Goal: Share content: Share content

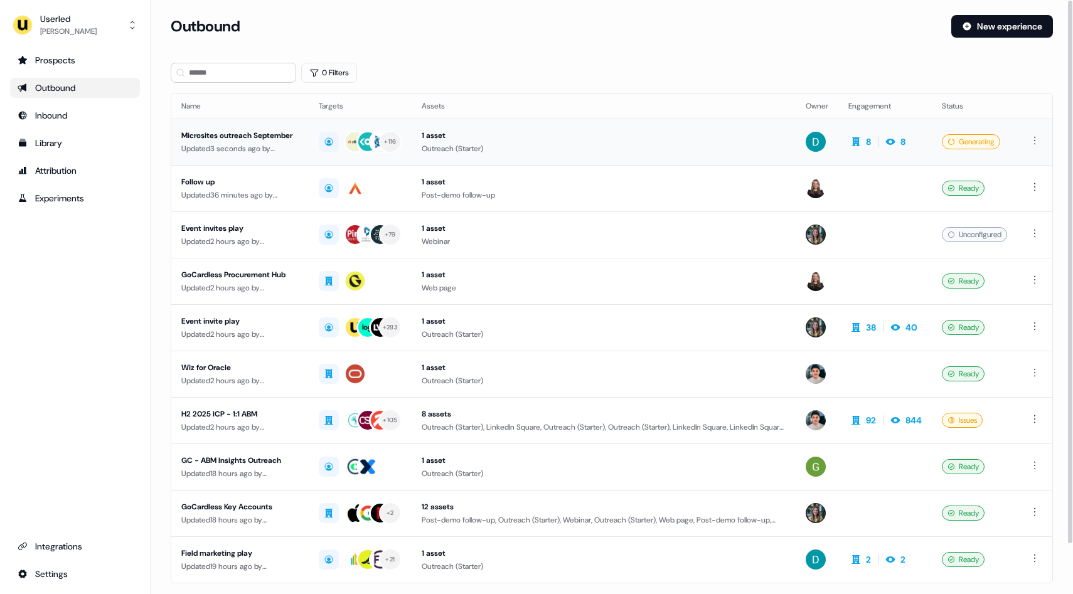
click at [599, 127] on td "1 asset Outreach (Starter)" at bounding box center [604, 142] width 384 height 46
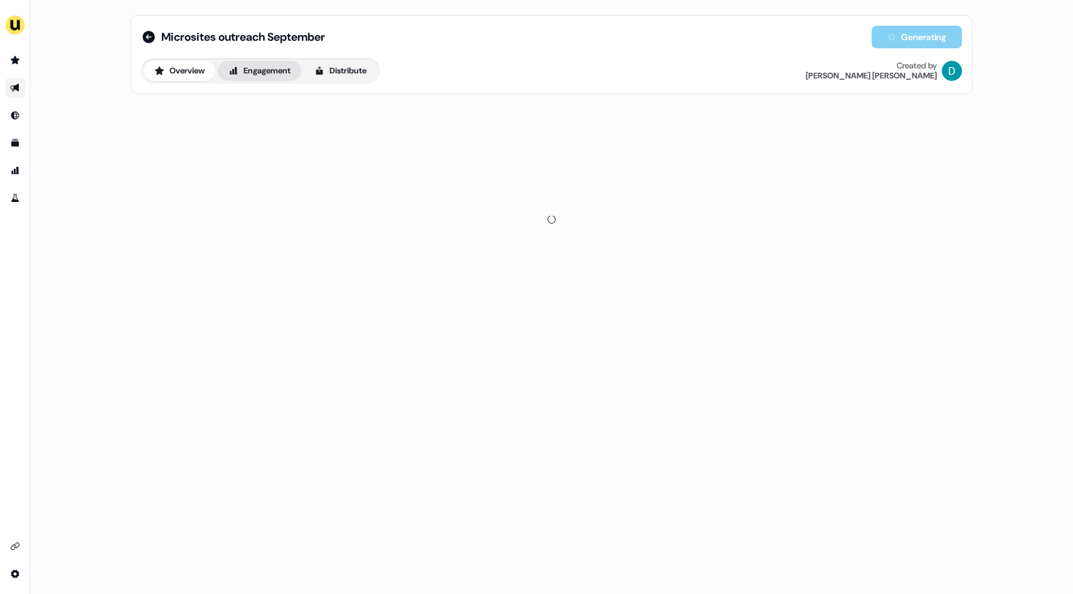
click at [294, 75] on button "Engagement" at bounding box center [259, 71] width 83 height 20
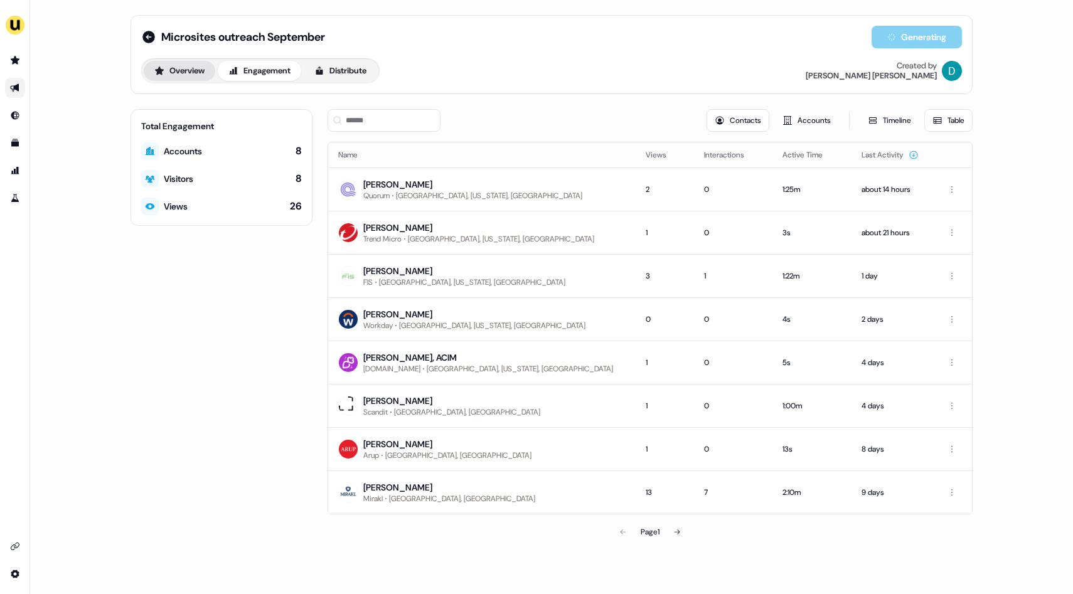
click at [176, 71] on button "Overview" at bounding box center [180, 71] width 72 height 20
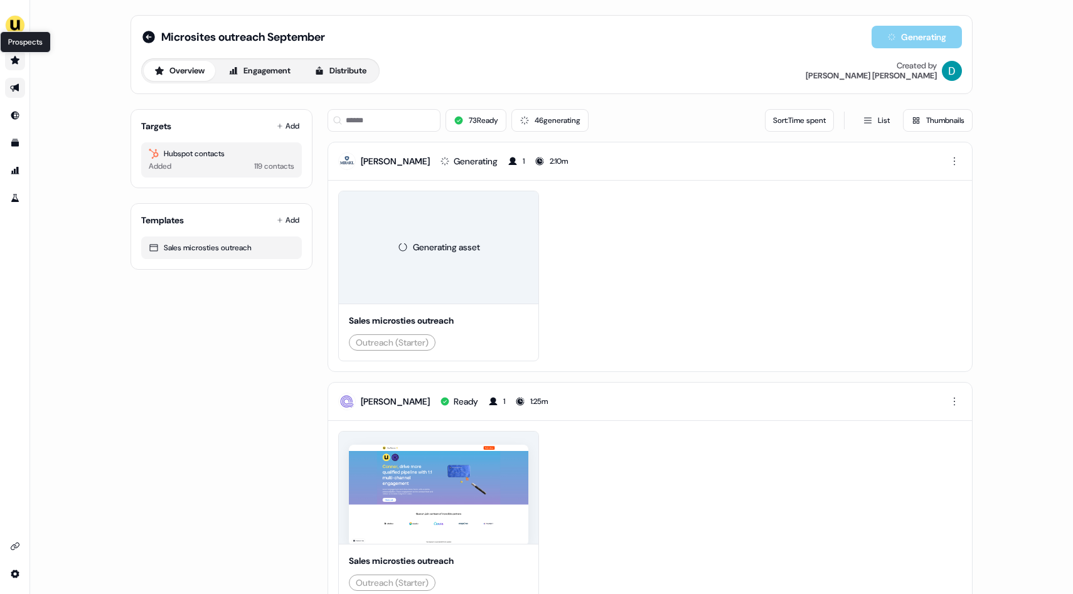
click at [13, 56] on link "Prospects Prospects" at bounding box center [15, 60] width 20 height 20
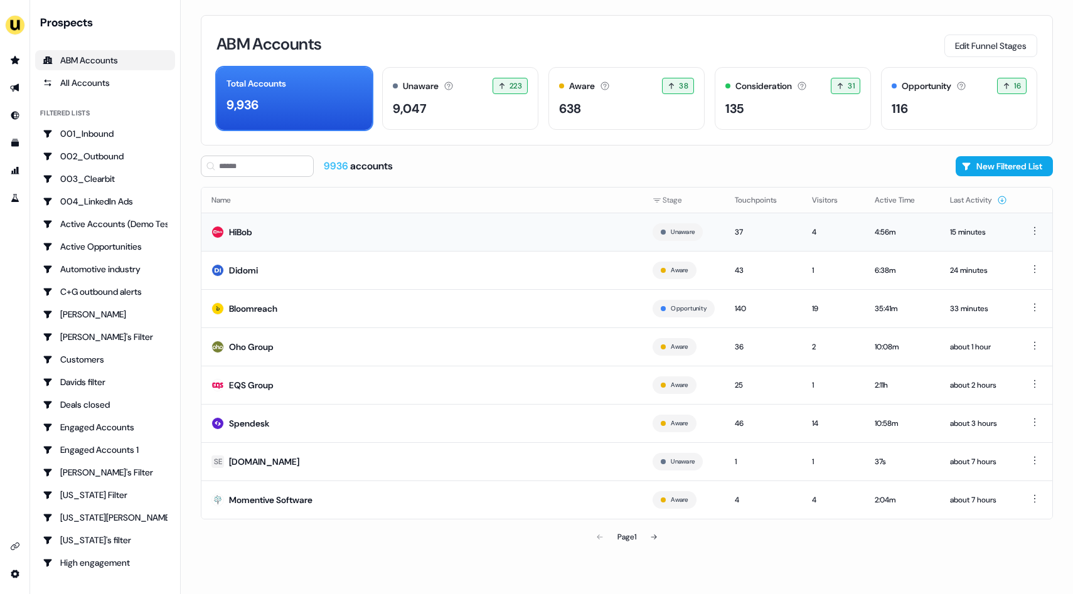
click at [367, 244] on td "HiBob" at bounding box center [421, 232] width 441 height 38
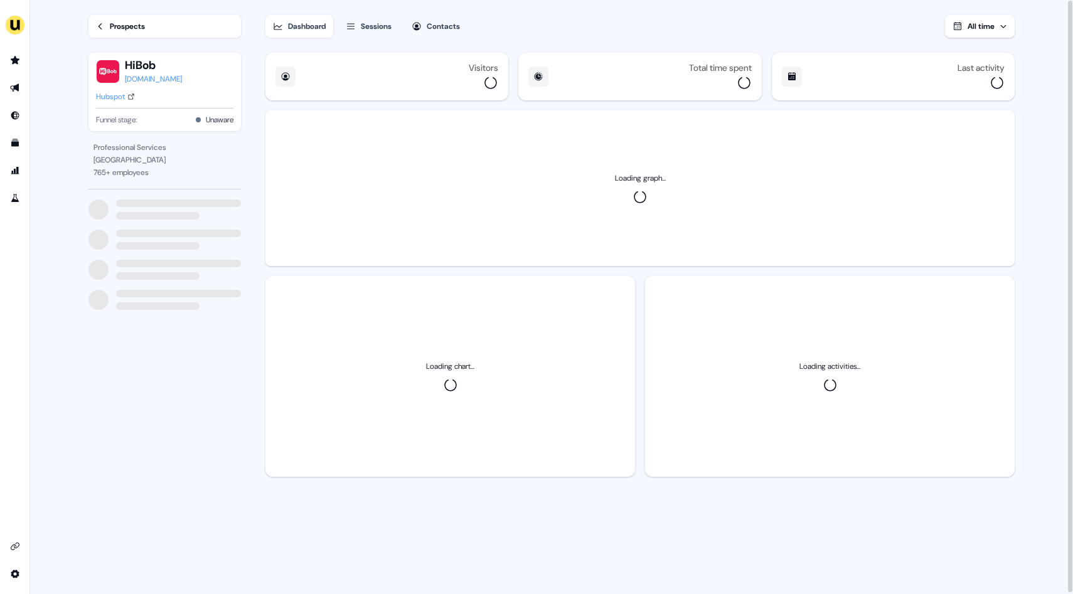
click at [430, 21] on button "Contacts" at bounding box center [435, 26] width 63 height 23
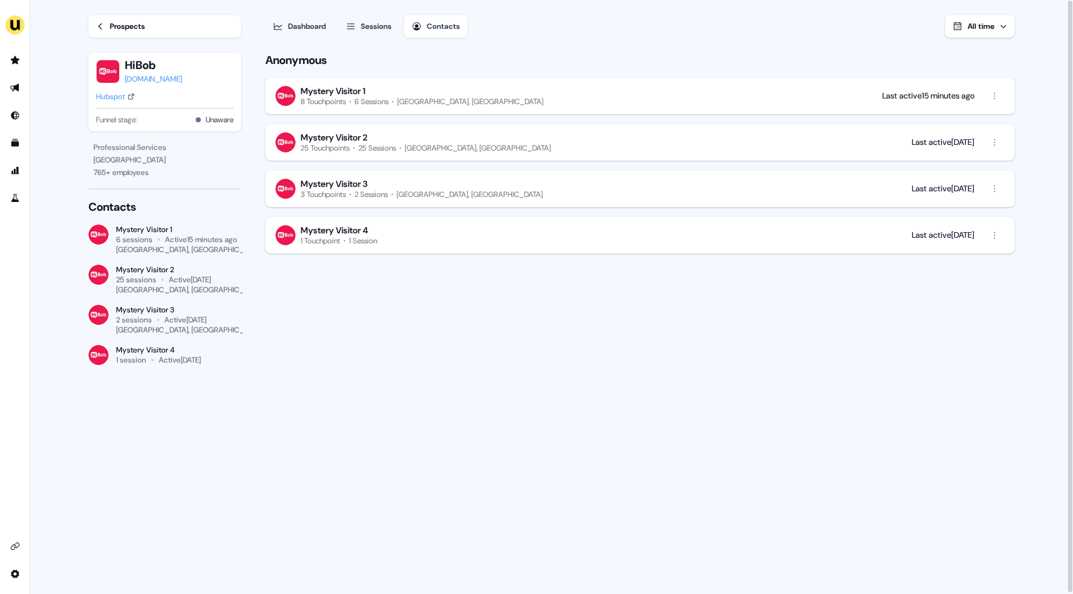
click at [0, 31] on div "side nav menu" at bounding box center [15, 25] width 30 height 30
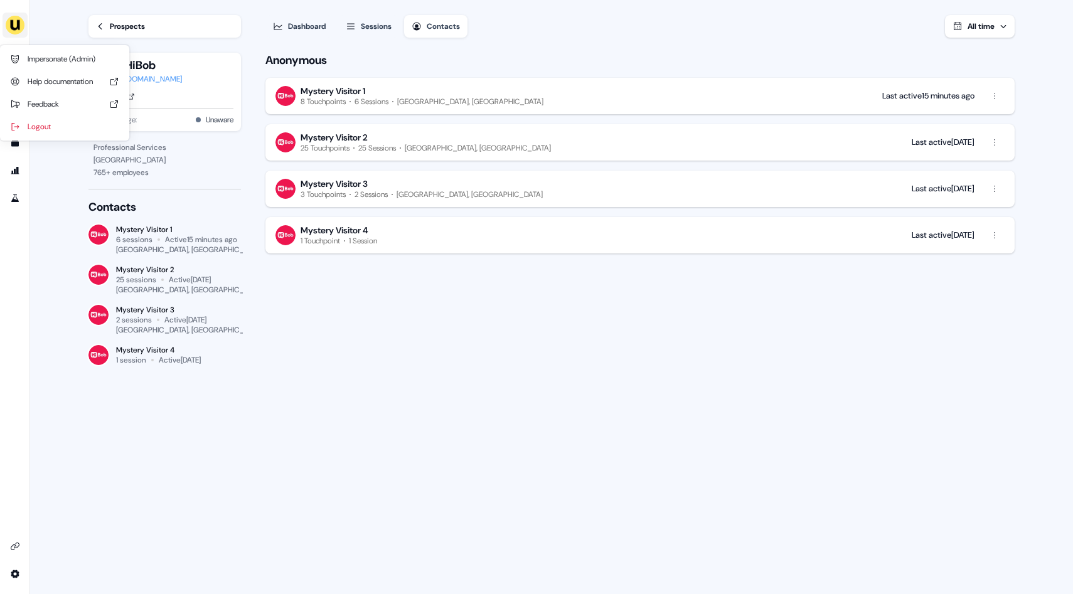
click at [20, 31] on img "side nav menu" at bounding box center [15, 25] width 20 height 20
click at [10, 23] on img "side nav menu" at bounding box center [15, 25] width 20 height 20
click at [8, 58] on link "Go to prospects" at bounding box center [15, 60] width 20 height 20
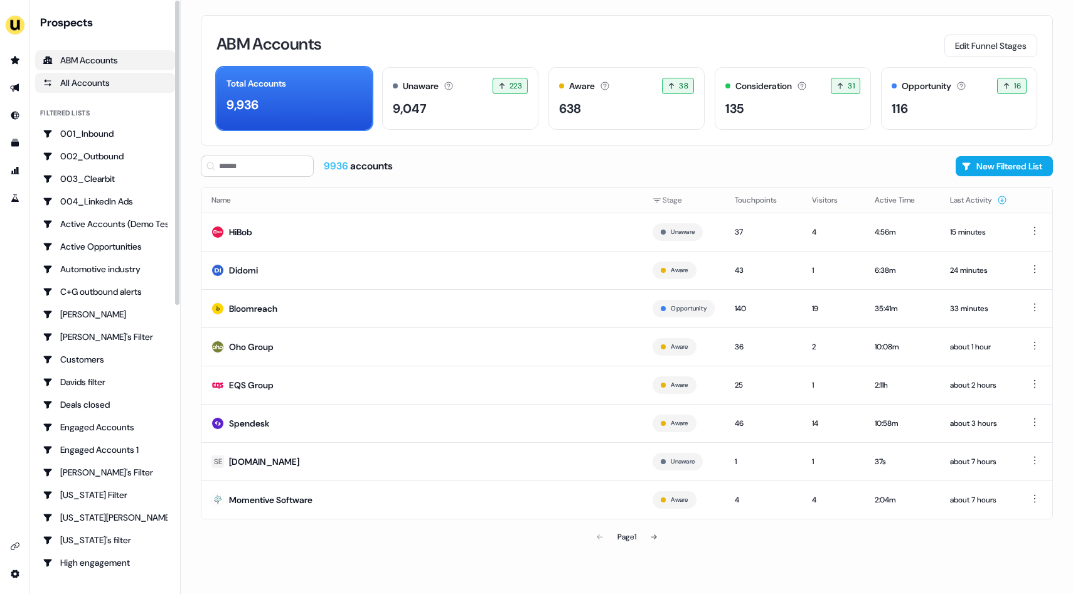
click at [60, 83] on div "All Accounts" at bounding box center [105, 83] width 125 height 13
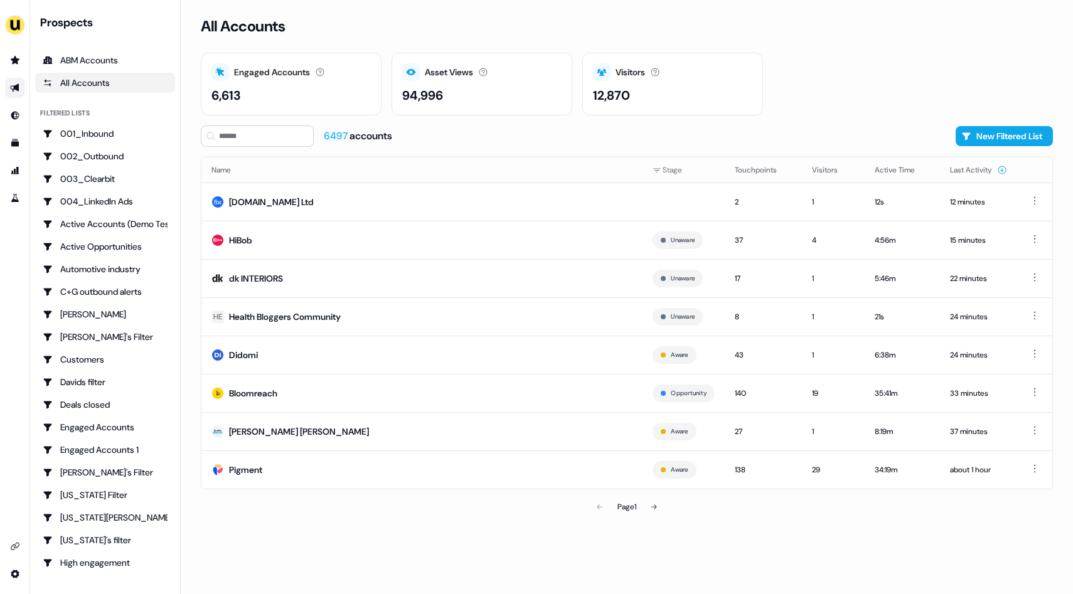
click at [18, 96] on link "Go to outbound experience" at bounding box center [15, 88] width 20 height 20
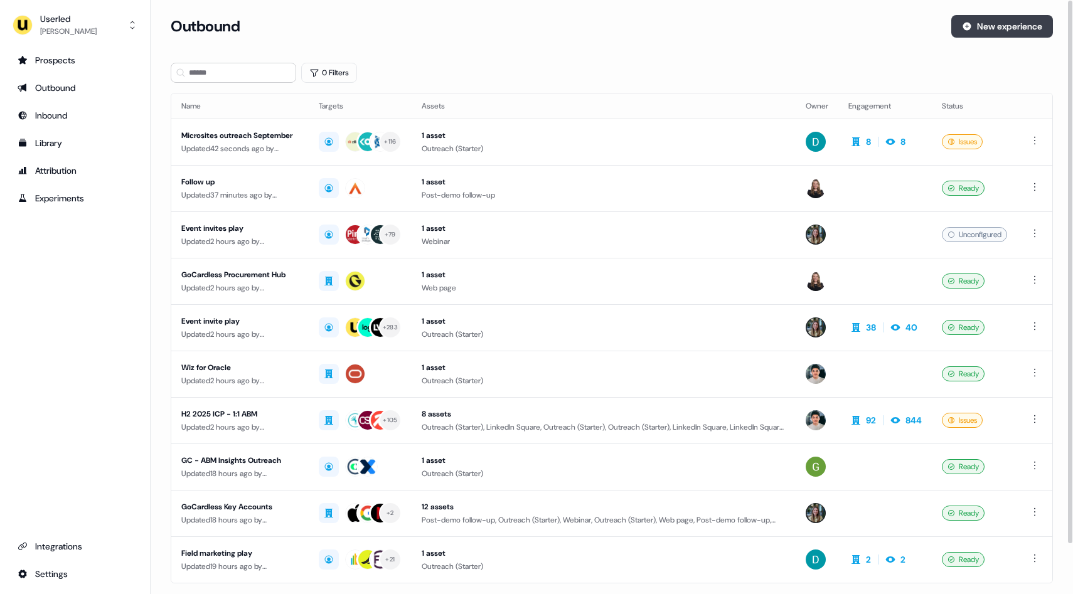
click at [985, 19] on button "New experience" at bounding box center [1003, 26] width 102 height 23
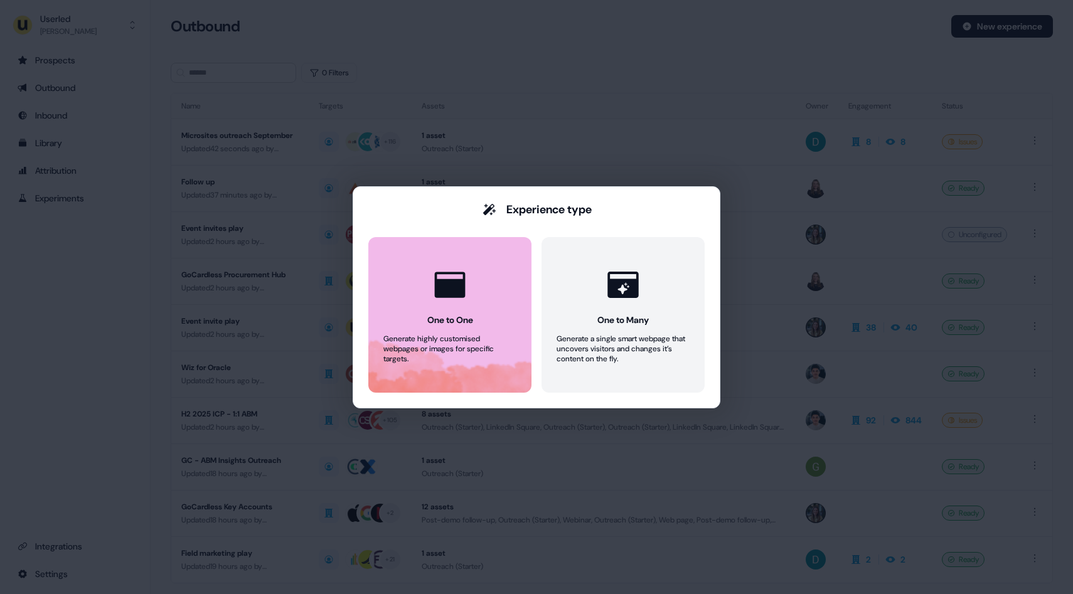
click at [449, 311] on button "One to One Generate highly customised webpages or images for specific targets." at bounding box center [449, 315] width 163 height 156
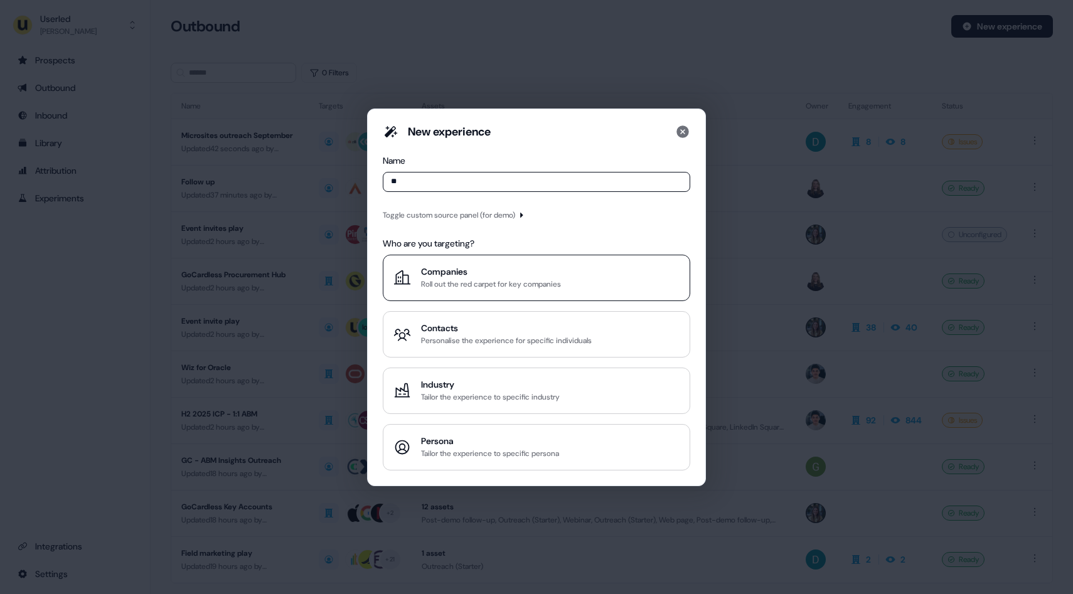
type input "**"
click at [453, 278] on div "Roll out the red carpet for key companies" at bounding box center [491, 284] width 140 height 13
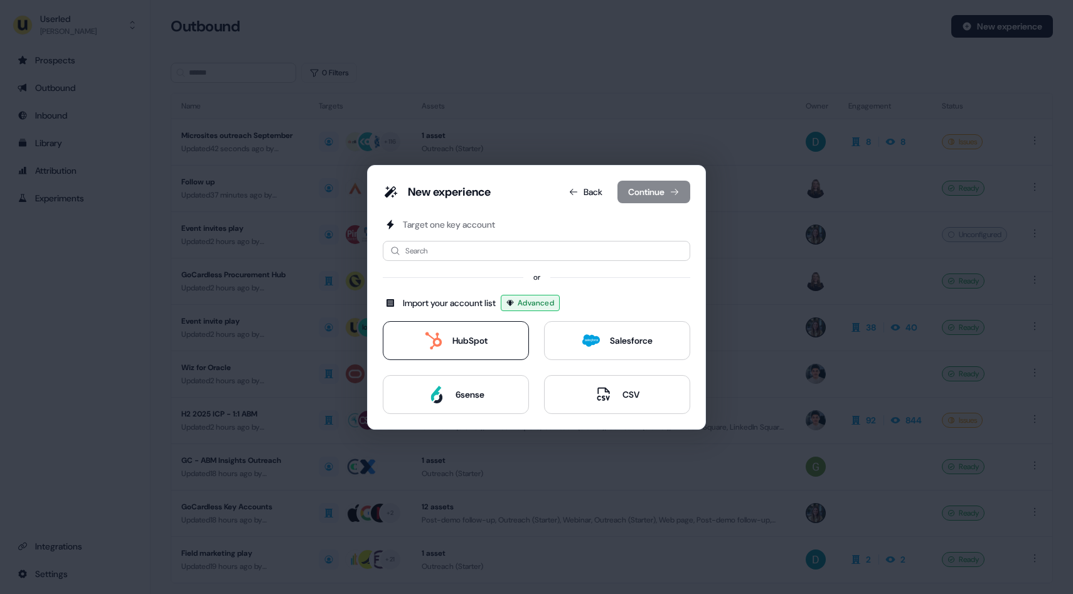
click at [457, 329] on button "HubSpot" at bounding box center [456, 340] width 146 height 39
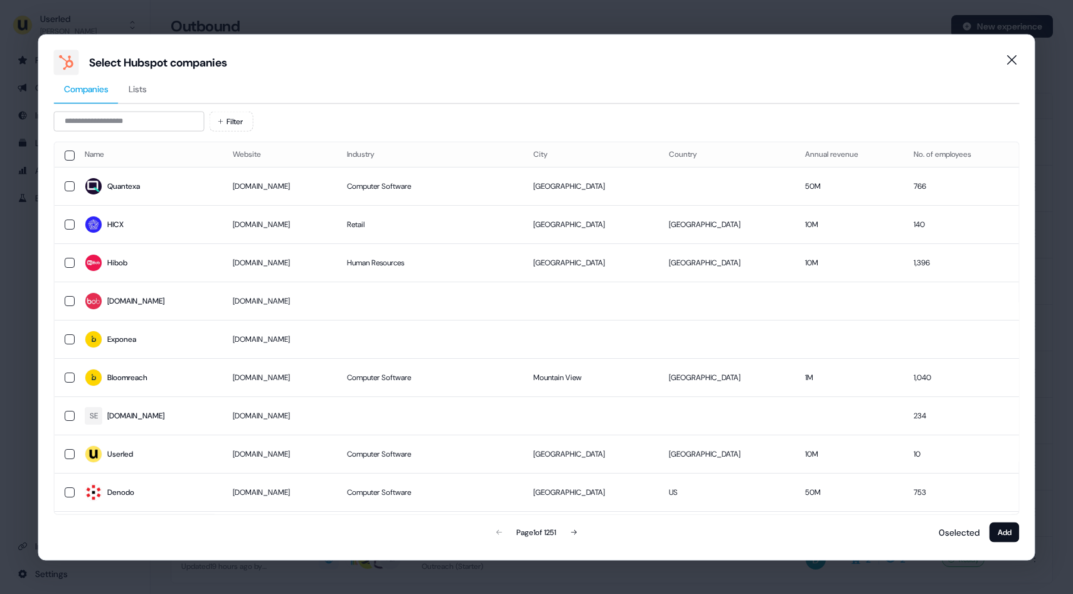
click at [153, 92] on button "Lists" at bounding box center [138, 89] width 38 height 29
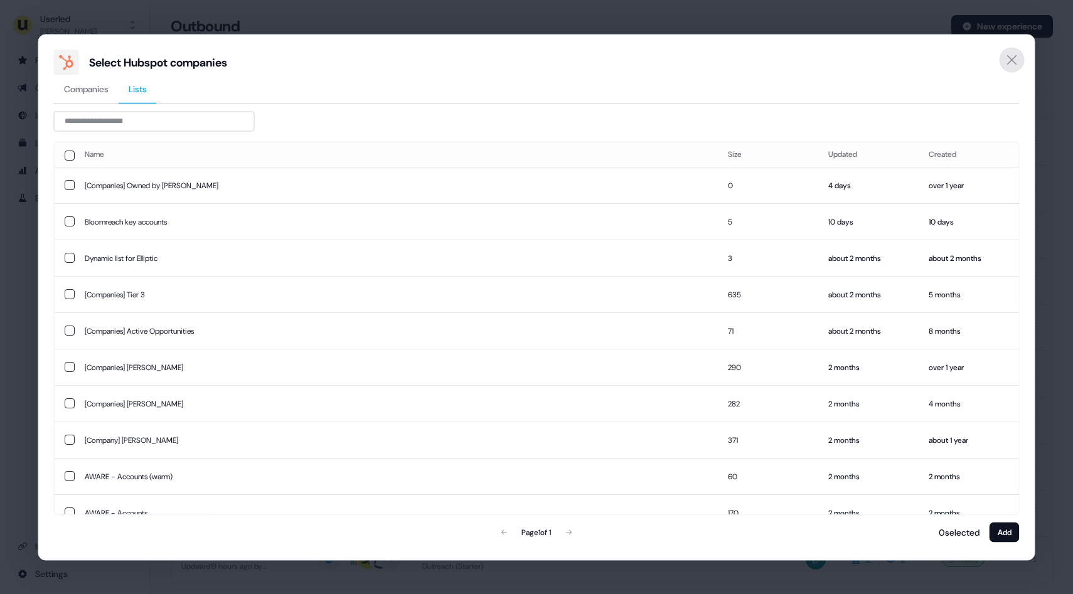
click at [1006, 64] on icon "Close" at bounding box center [1012, 59] width 15 height 15
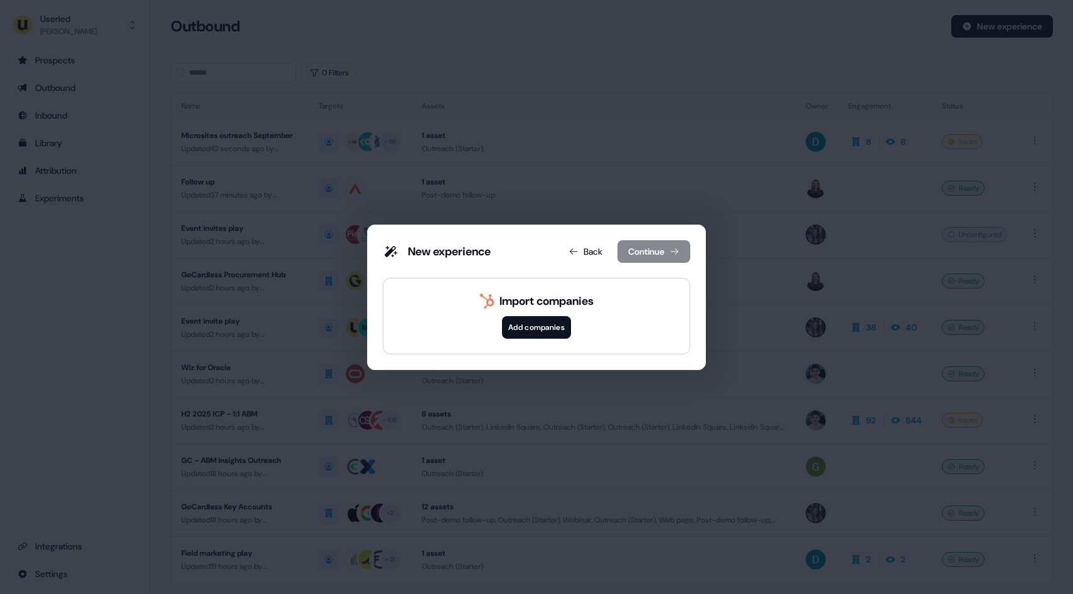
click at [521, 217] on div "New experience Back Continue Import companies Add companies" at bounding box center [536, 297] width 1073 height 594
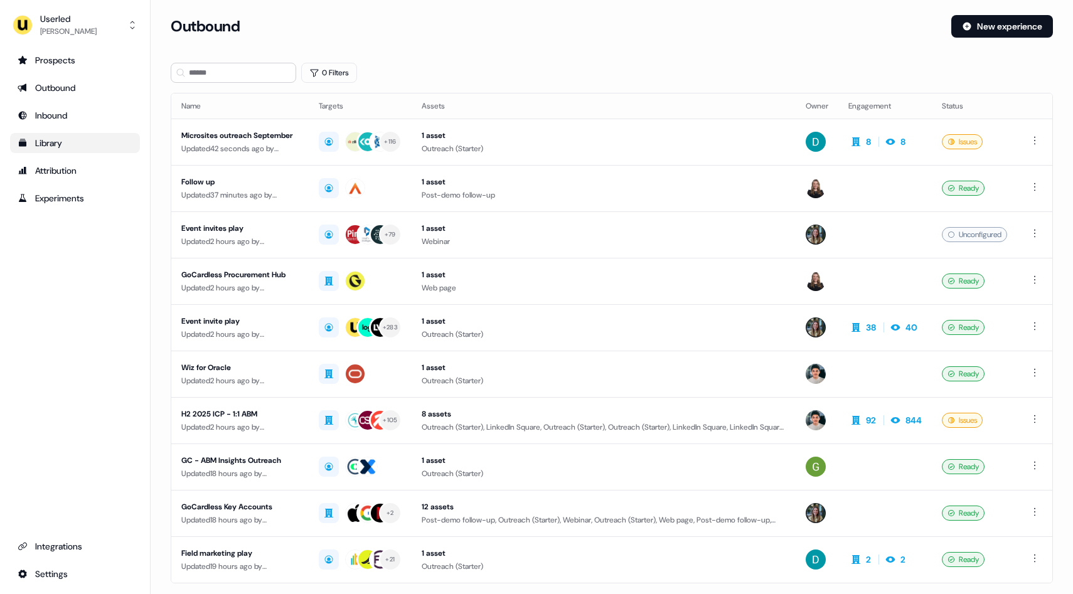
click at [37, 134] on link "Library" at bounding box center [75, 143] width 130 height 20
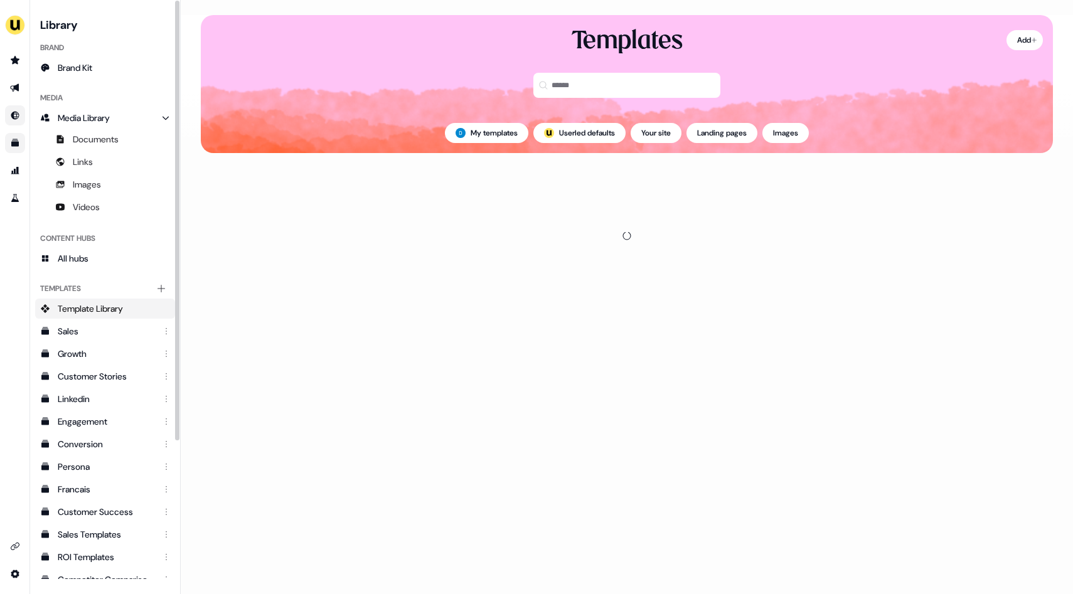
click at [14, 125] on link "Go to Inbound" at bounding box center [15, 115] width 20 height 20
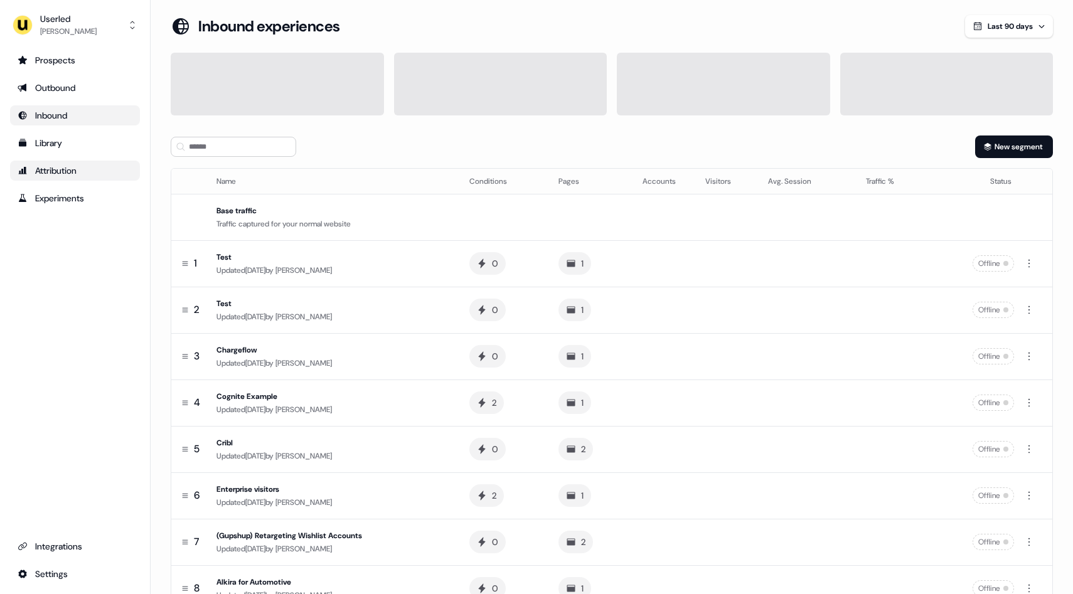
click at [67, 179] on link "Attribution" at bounding box center [75, 171] width 130 height 20
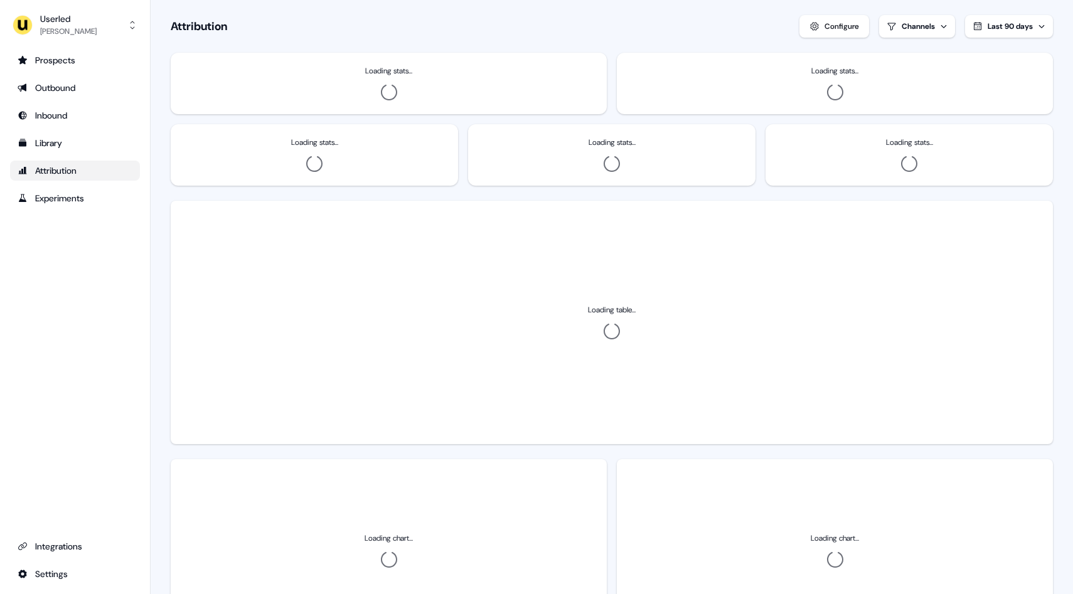
click at [65, 74] on ul "Prospects Outbound Inbound Library Attribution Experiments" at bounding box center [75, 129] width 130 height 158
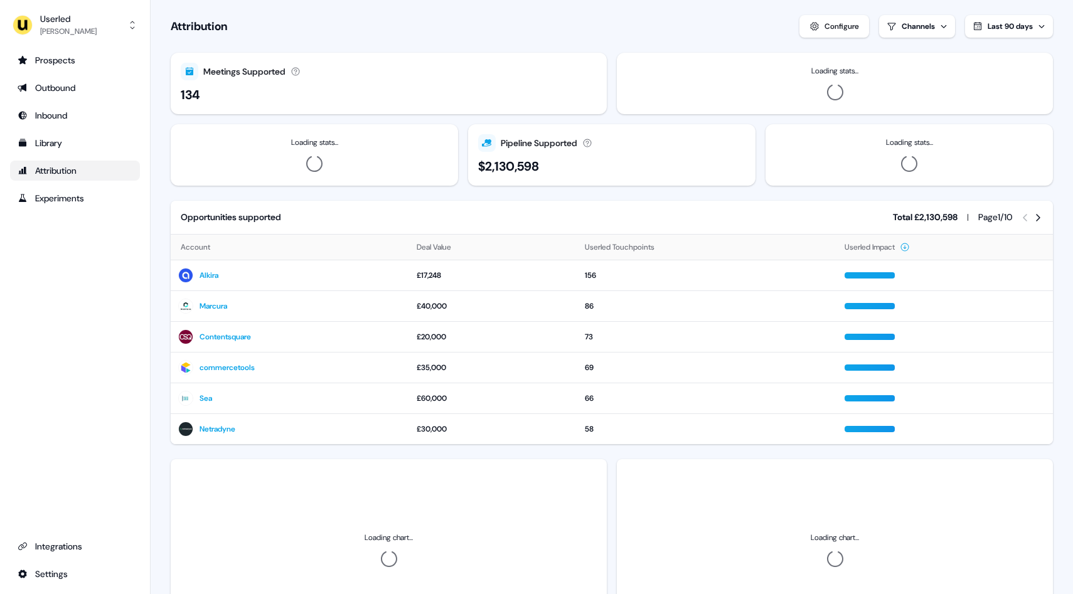
click at [62, 77] on ul "Prospects Outbound Inbound Library Attribution Experiments" at bounding box center [75, 129] width 130 height 158
click at [104, 98] on ul "Prospects Outbound Inbound Library Attribution Experiments" at bounding box center [75, 129] width 130 height 158
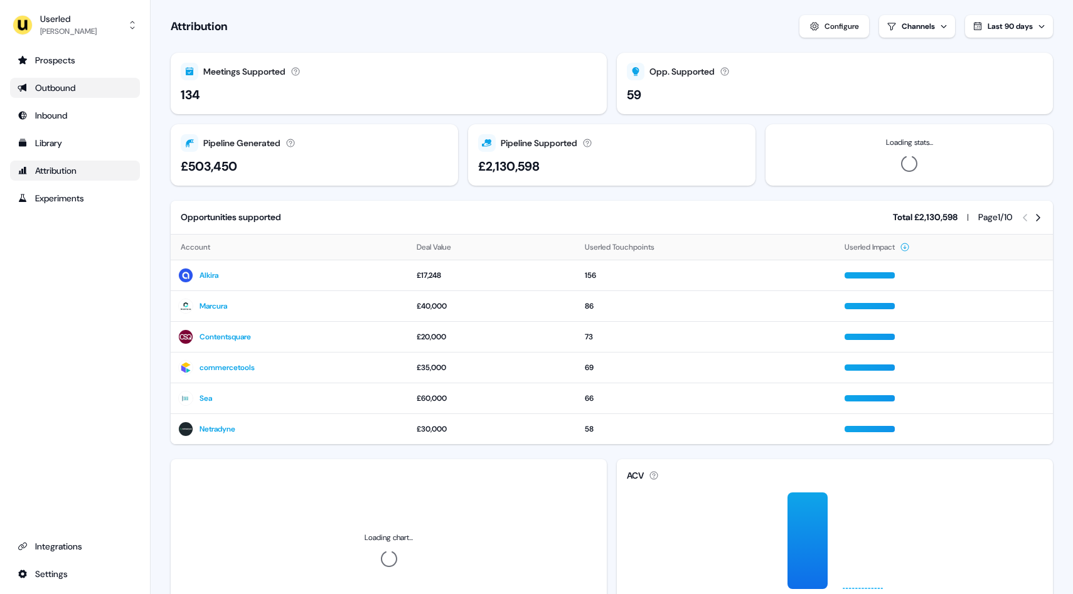
click at [82, 85] on div "Outbound" at bounding box center [75, 88] width 115 height 13
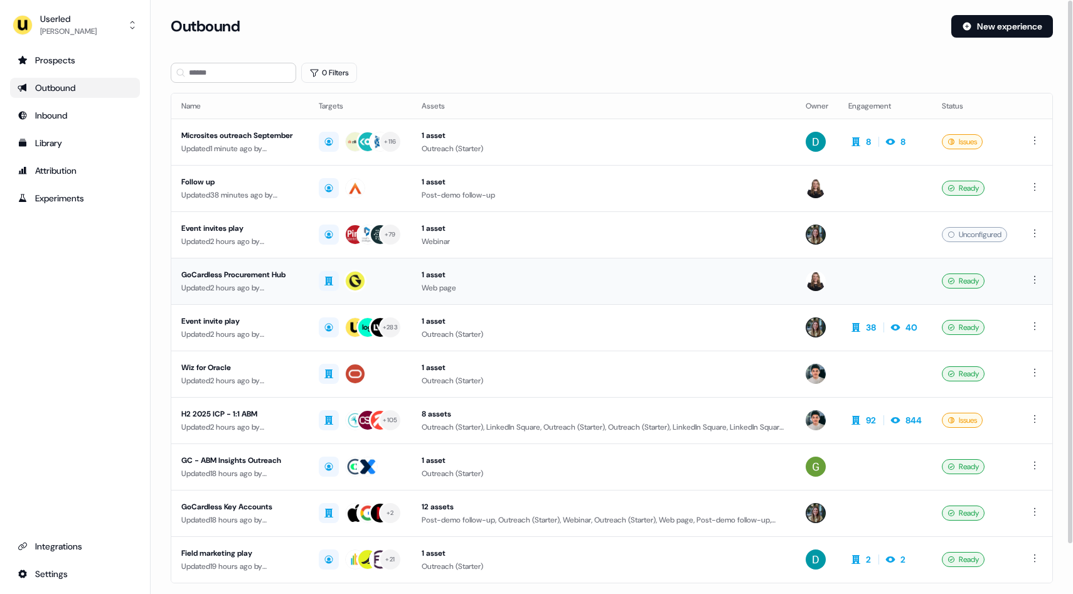
scroll to position [54, 0]
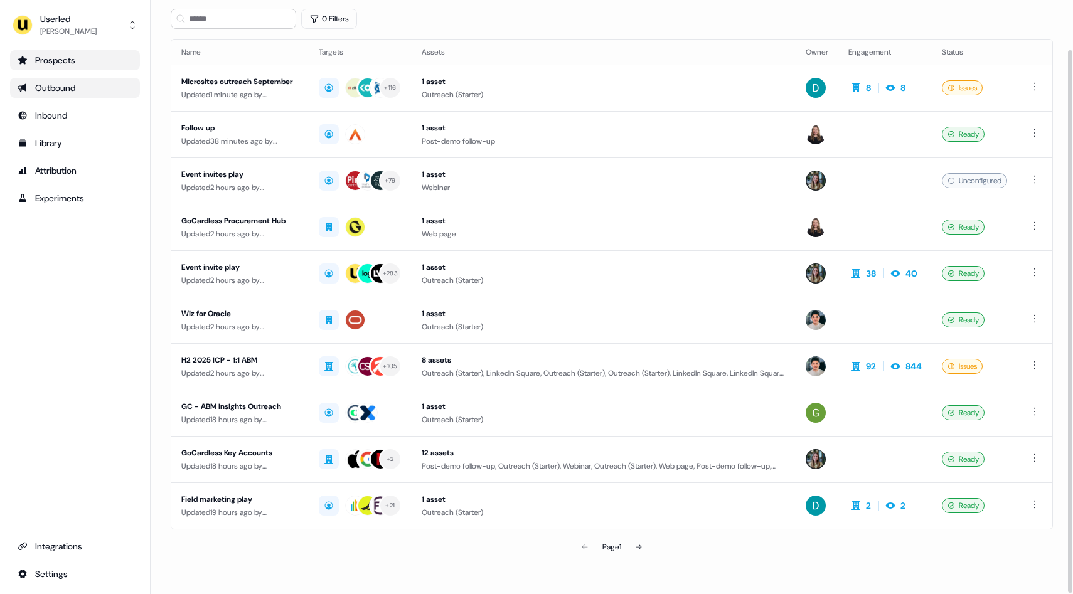
click at [40, 54] on div "Prospects" at bounding box center [75, 60] width 115 height 13
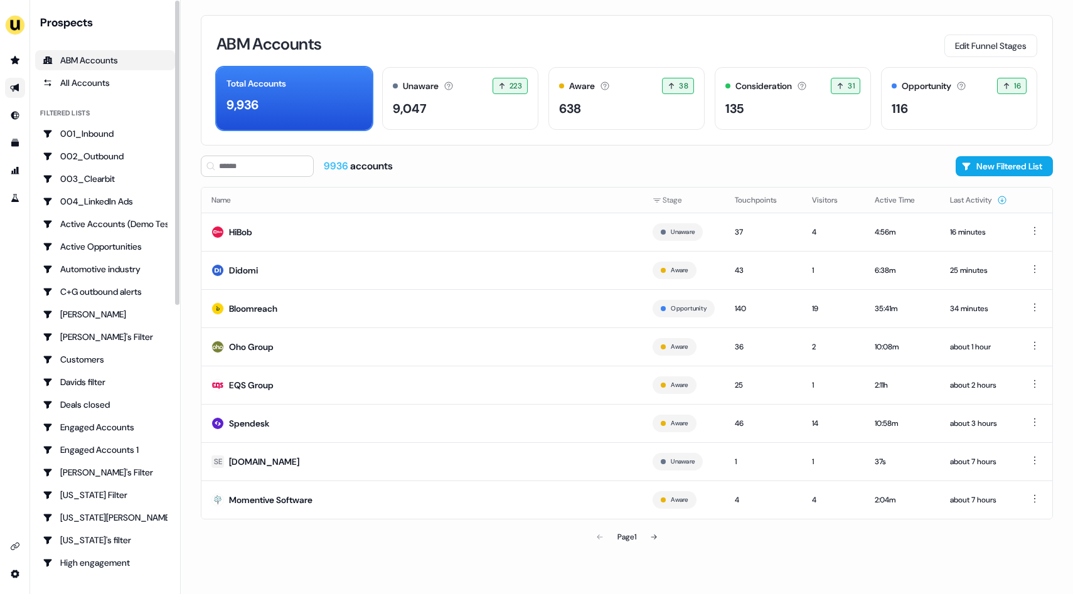
click at [18, 80] on link "Go to outbound experience" at bounding box center [15, 88] width 20 height 20
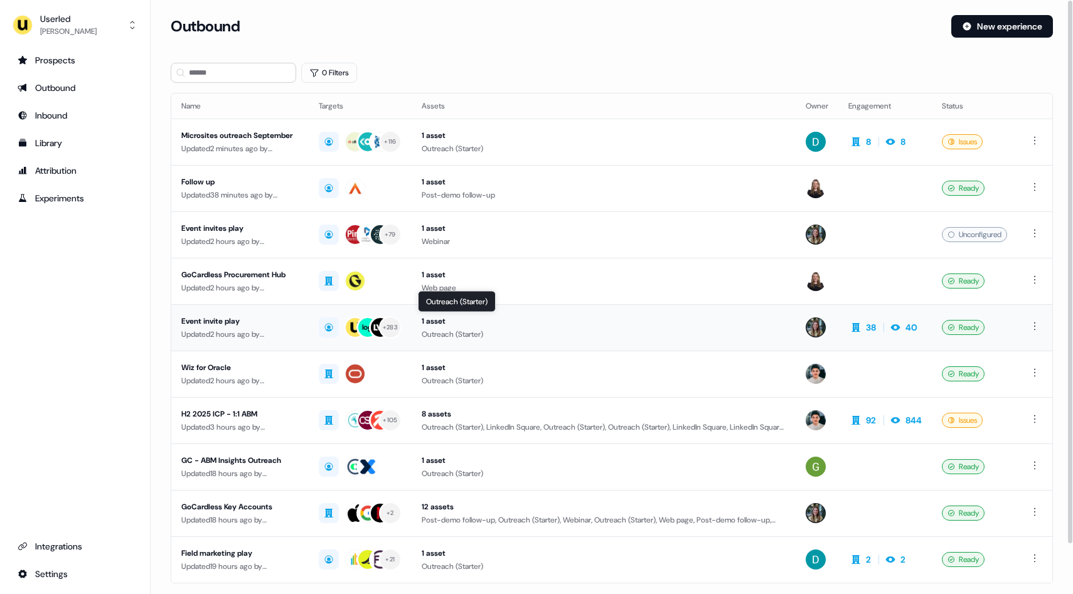
click at [505, 335] on div "Outreach (Starter)" at bounding box center [604, 334] width 364 height 13
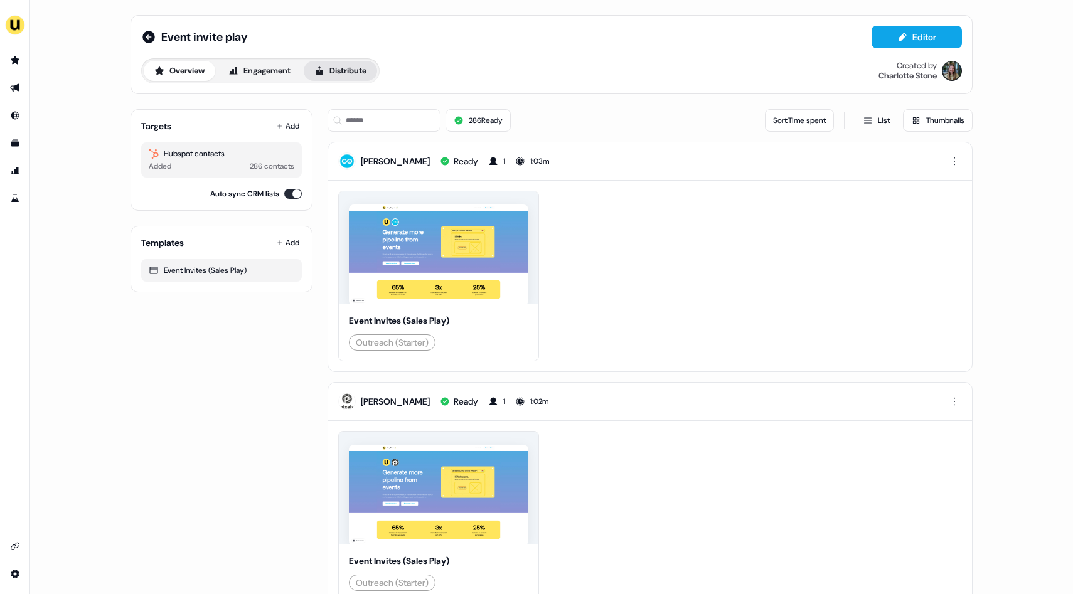
click at [331, 76] on button "Distribute" at bounding box center [340, 71] width 73 height 20
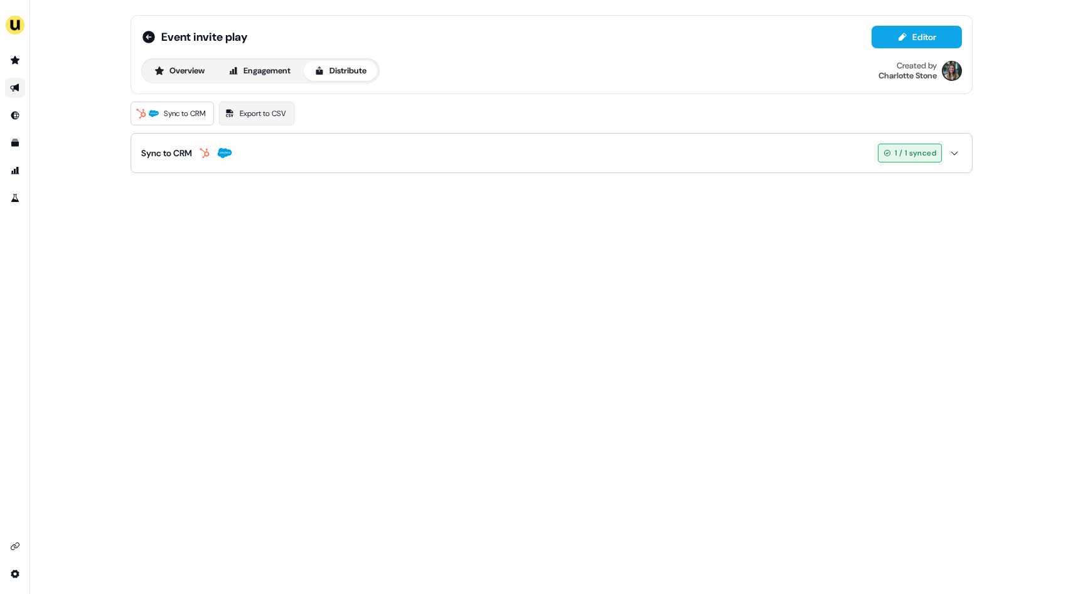
click at [385, 174] on div "Event invite play Editor Overview Engagement Distribute Created by Charlotte St…" at bounding box center [551, 94] width 872 height 188
click at [385, 168] on button "Sync to CRM 1 / 1 synced" at bounding box center [551, 153] width 821 height 39
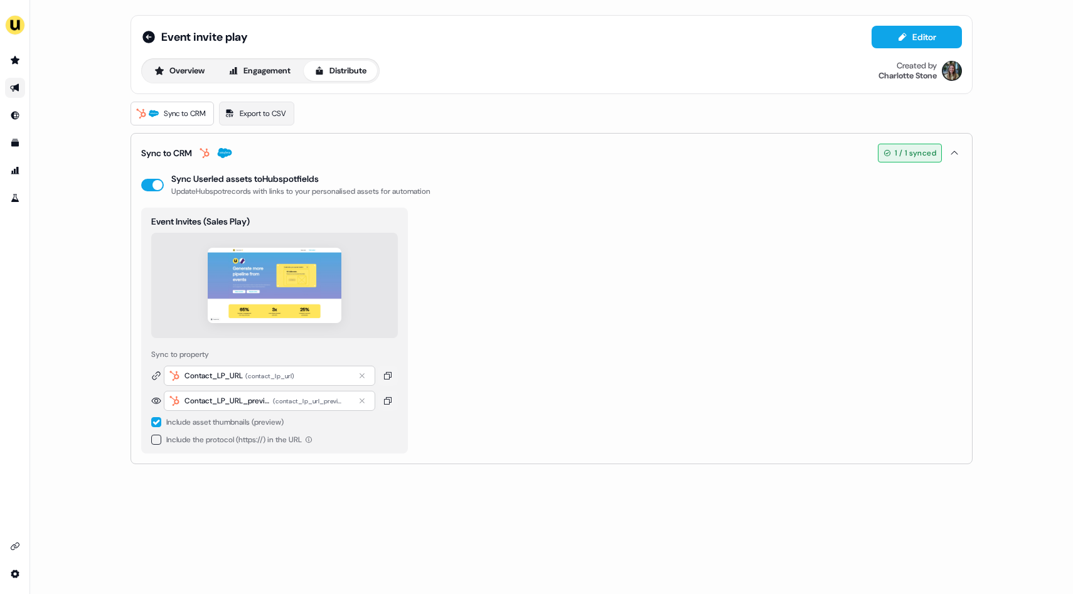
click at [899, 149] on span "1 / 1 synced" at bounding box center [915, 153] width 41 height 13
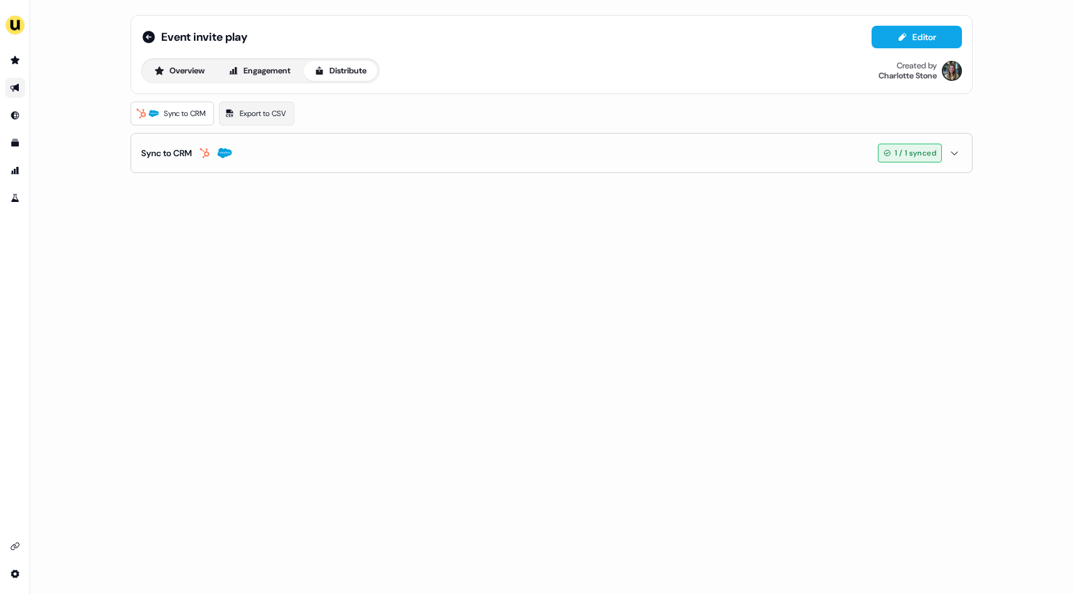
click at [899, 149] on span "1 / 1 synced" at bounding box center [915, 153] width 41 height 13
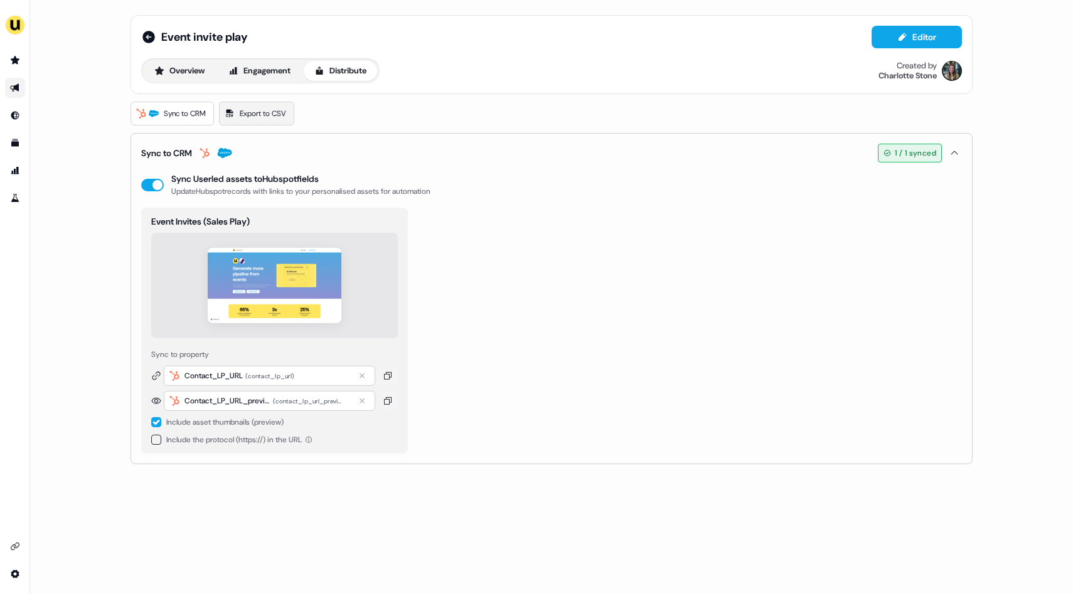
click at [251, 109] on span "Export to CSV" at bounding box center [263, 113] width 46 height 13
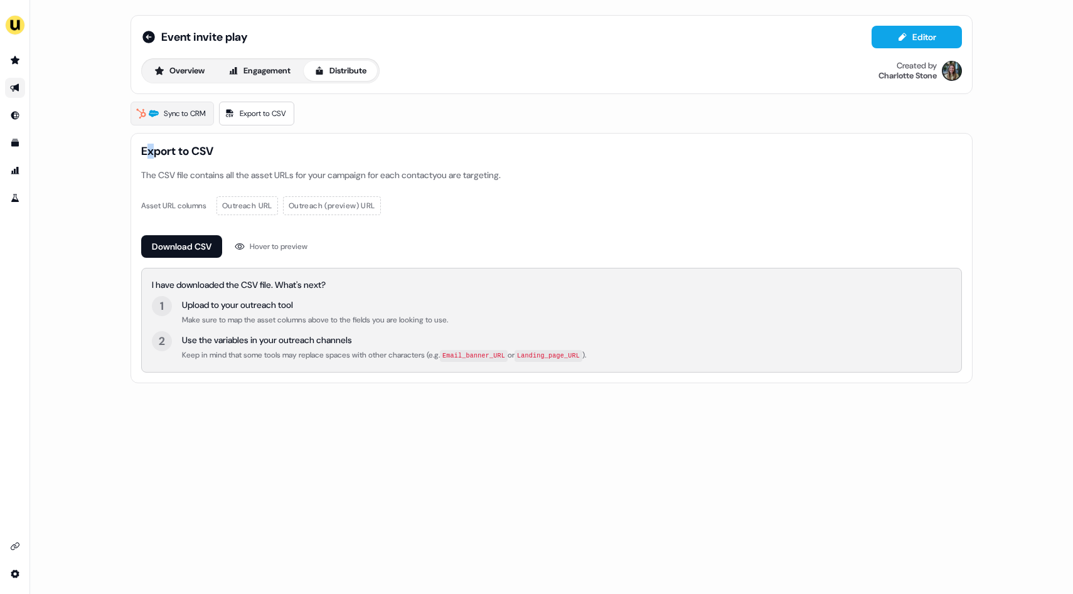
click at [151, 151] on span "Export to CSV" at bounding box center [551, 151] width 821 height 15
click at [146, 156] on span "Export to CSV" at bounding box center [551, 151] width 821 height 15
drag, startPoint x: 145, startPoint y: 155, endPoint x: 227, endPoint y: 156, distance: 81.6
click at [227, 156] on span "Export to CSV" at bounding box center [551, 151] width 821 height 15
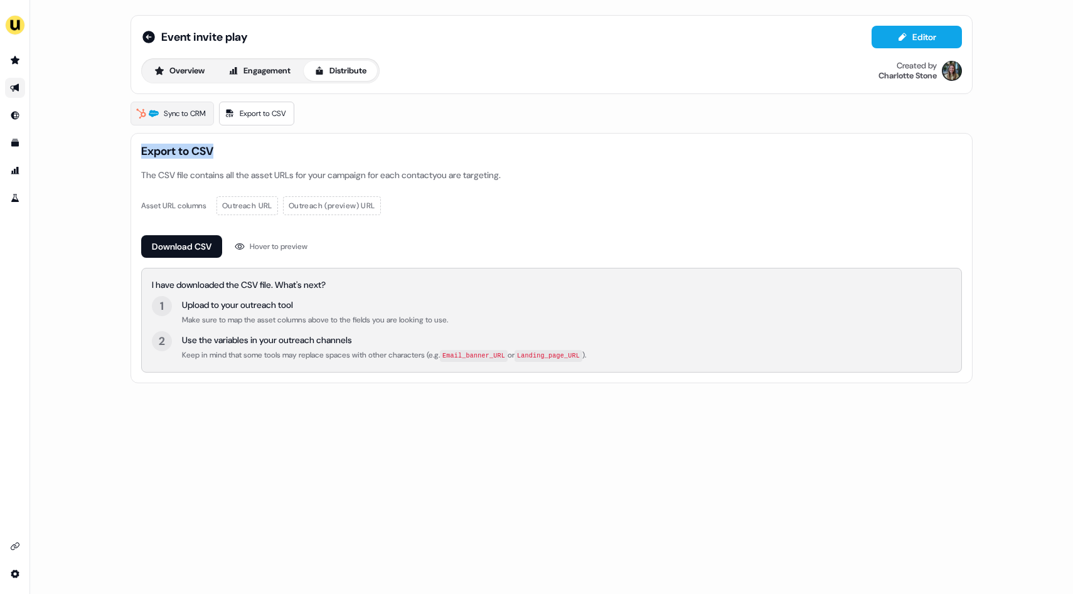
copy span "Export to CSV"
drag, startPoint x: 225, startPoint y: 156, endPoint x: 235, endPoint y: 236, distance: 81.0
click at [127, 156] on div "Event invite play Editor Overview Engagement Distribute Created by Charlotte St…" at bounding box center [551, 199] width 872 height 399
click at [181, 115] on span "Sync to CRM" at bounding box center [185, 113] width 42 height 13
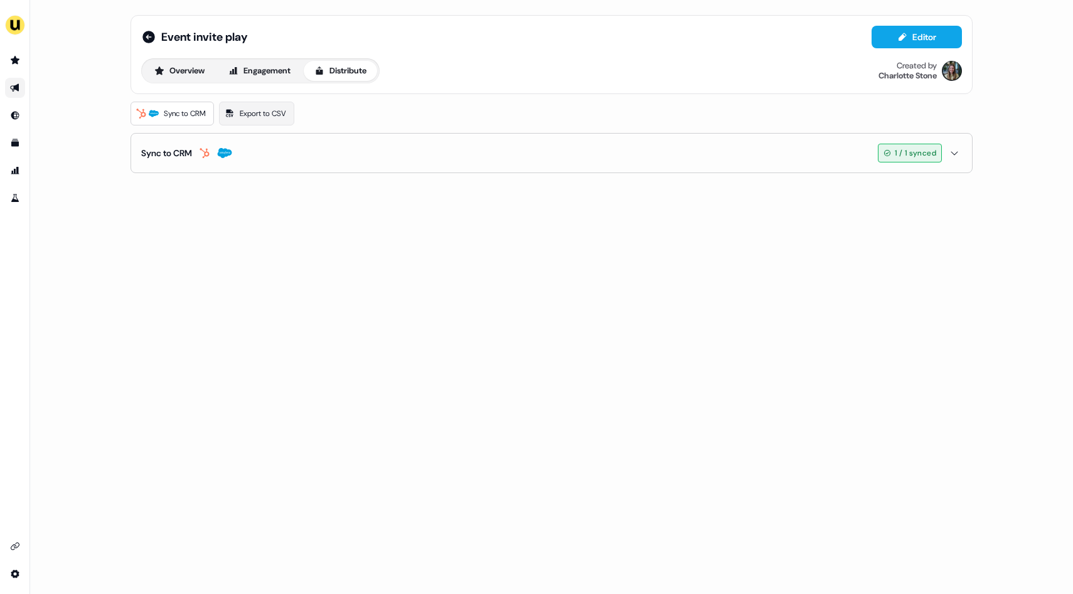
click at [239, 127] on div "Sync to CRM Export to CSV Sync to CRM 1 / 1 synced" at bounding box center [552, 138] width 842 height 72
click at [239, 124] on link "Export to CSV" at bounding box center [256, 114] width 75 height 24
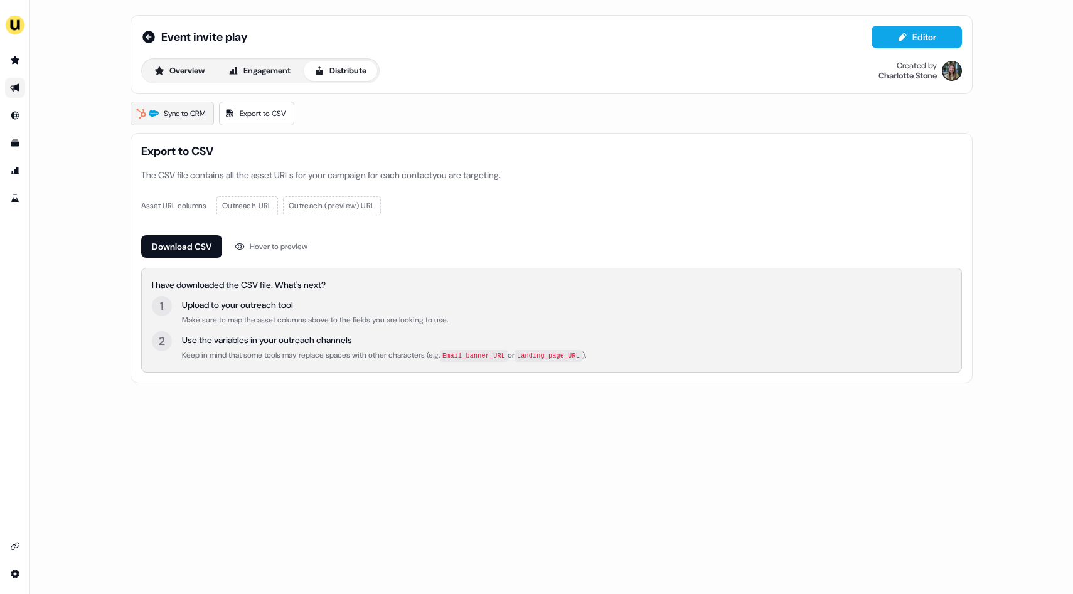
click at [168, 115] on span "Sync to CRM" at bounding box center [185, 113] width 42 height 13
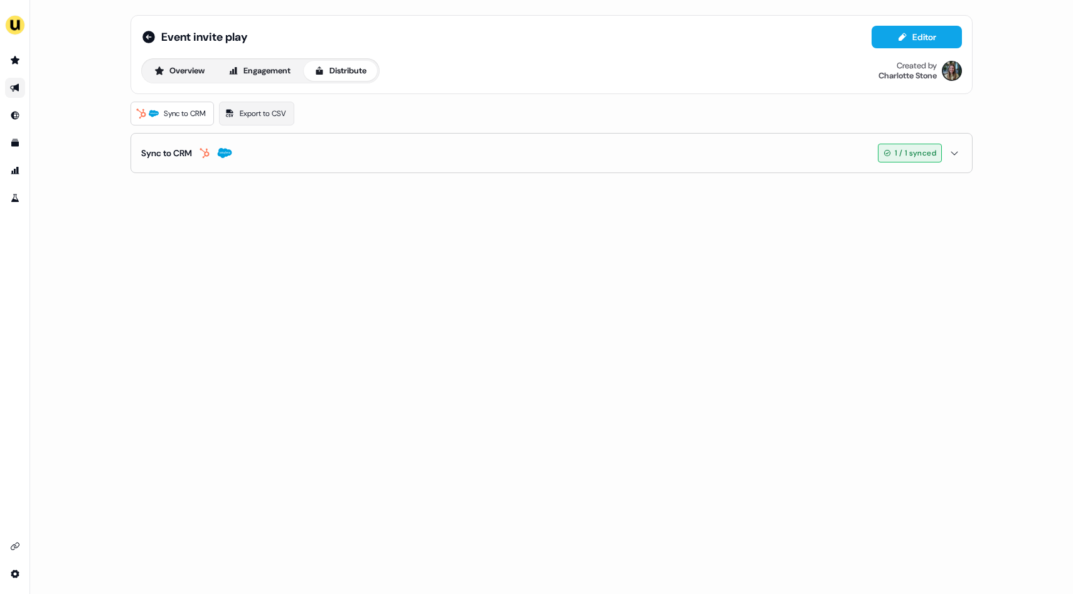
click at [254, 167] on button "Sync to CRM 1 / 1 synced" at bounding box center [551, 153] width 821 height 39
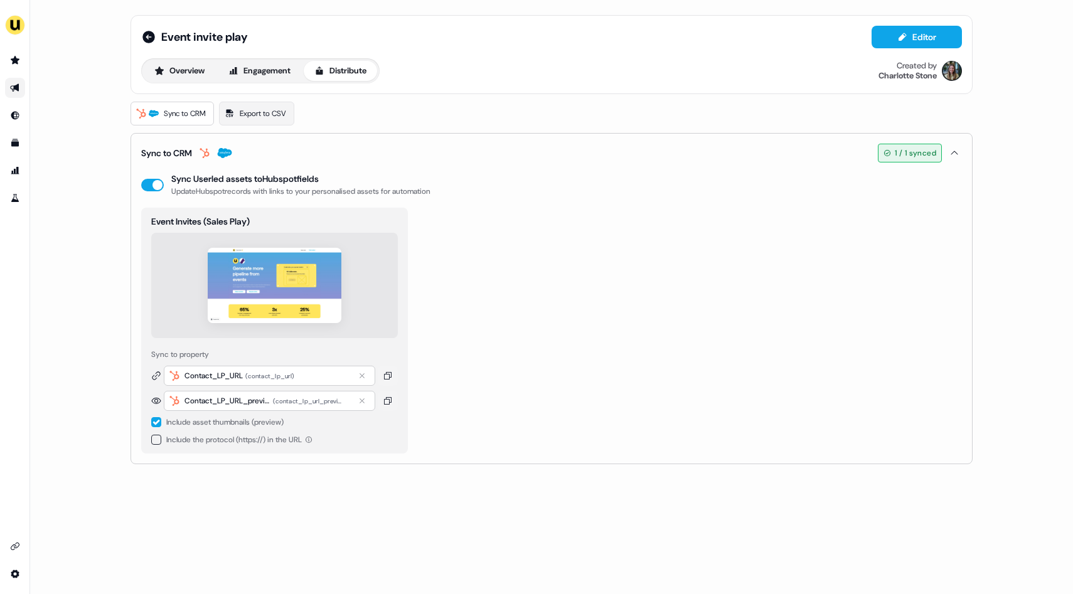
click at [144, 177] on div "enable-crm-asset-sync Sync Userled assets to Hubspot fields Update Hubspot reco…" at bounding box center [285, 185] width 289 height 25
click at [156, 180] on button "enable-crm-asset-sync" at bounding box center [152, 185] width 23 height 13
click at [158, 182] on button "enable-crm-asset-sync" at bounding box center [152, 185] width 23 height 13
click at [156, 180] on button "enable-crm-asset-sync" at bounding box center [152, 185] width 23 height 13
click at [158, 185] on button "enable-crm-asset-sync" at bounding box center [152, 185] width 23 height 13
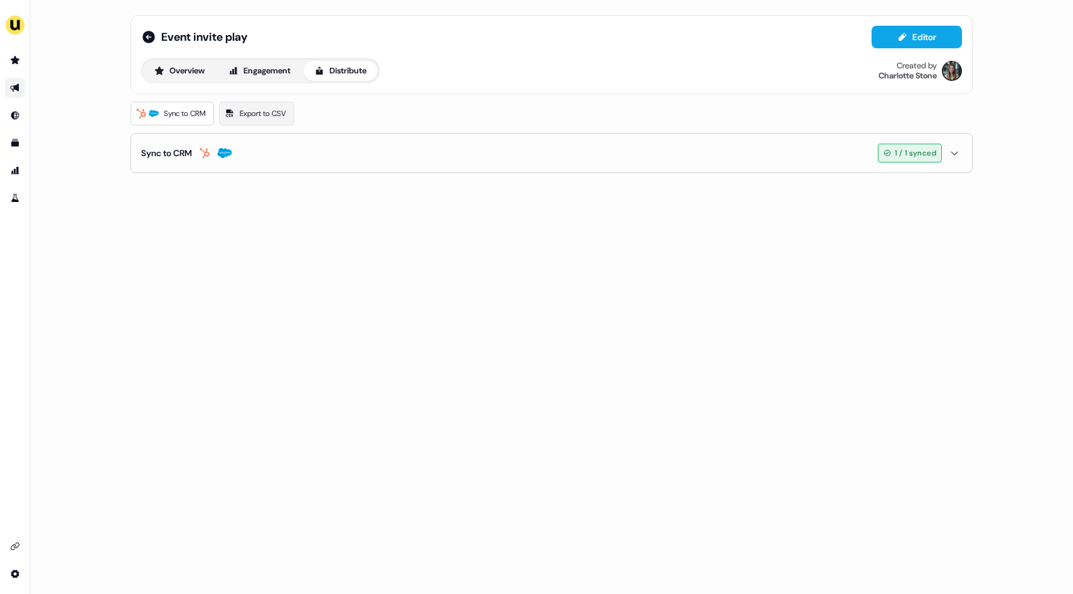
click at [289, 161] on button "Sync to CRM 1 / 1 synced" at bounding box center [551, 153] width 821 height 39
